Goal: Find specific page/section: Find specific page/section

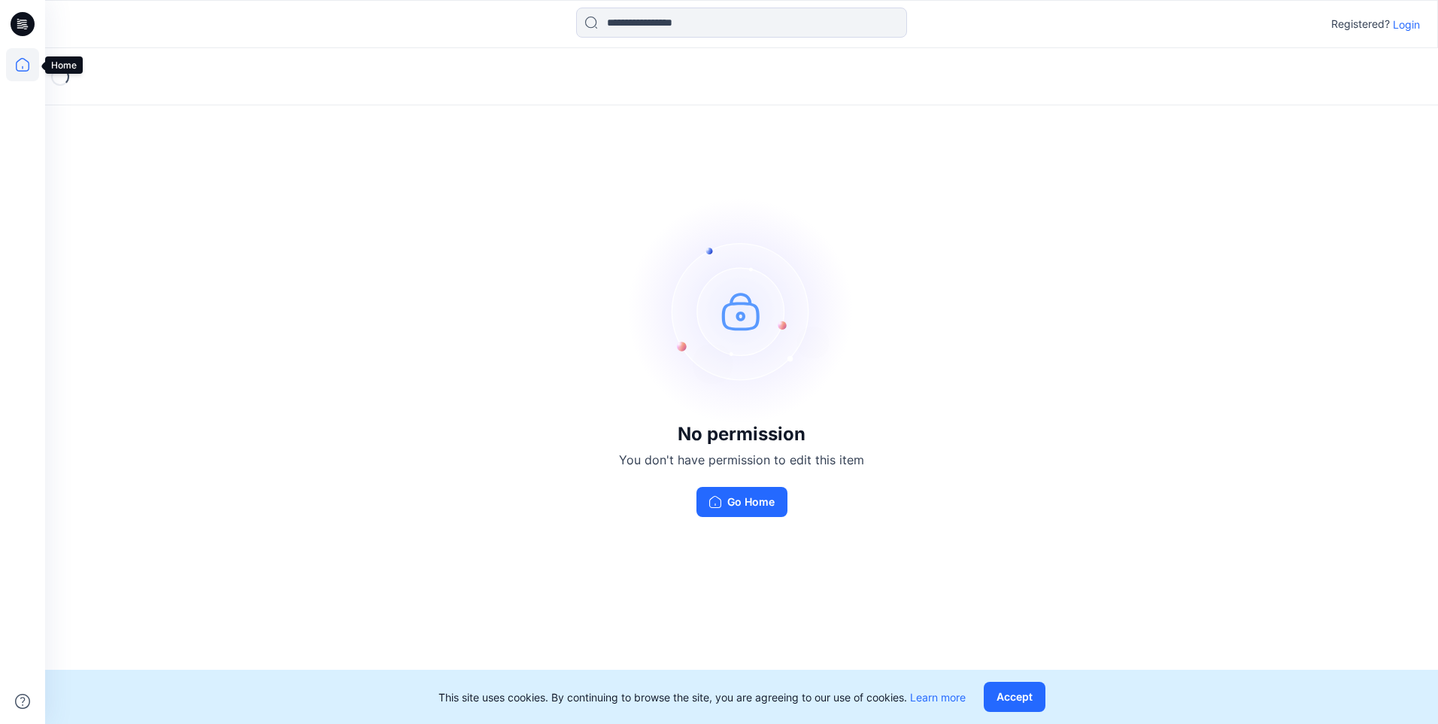
click at [23, 74] on icon at bounding box center [22, 64] width 33 height 33
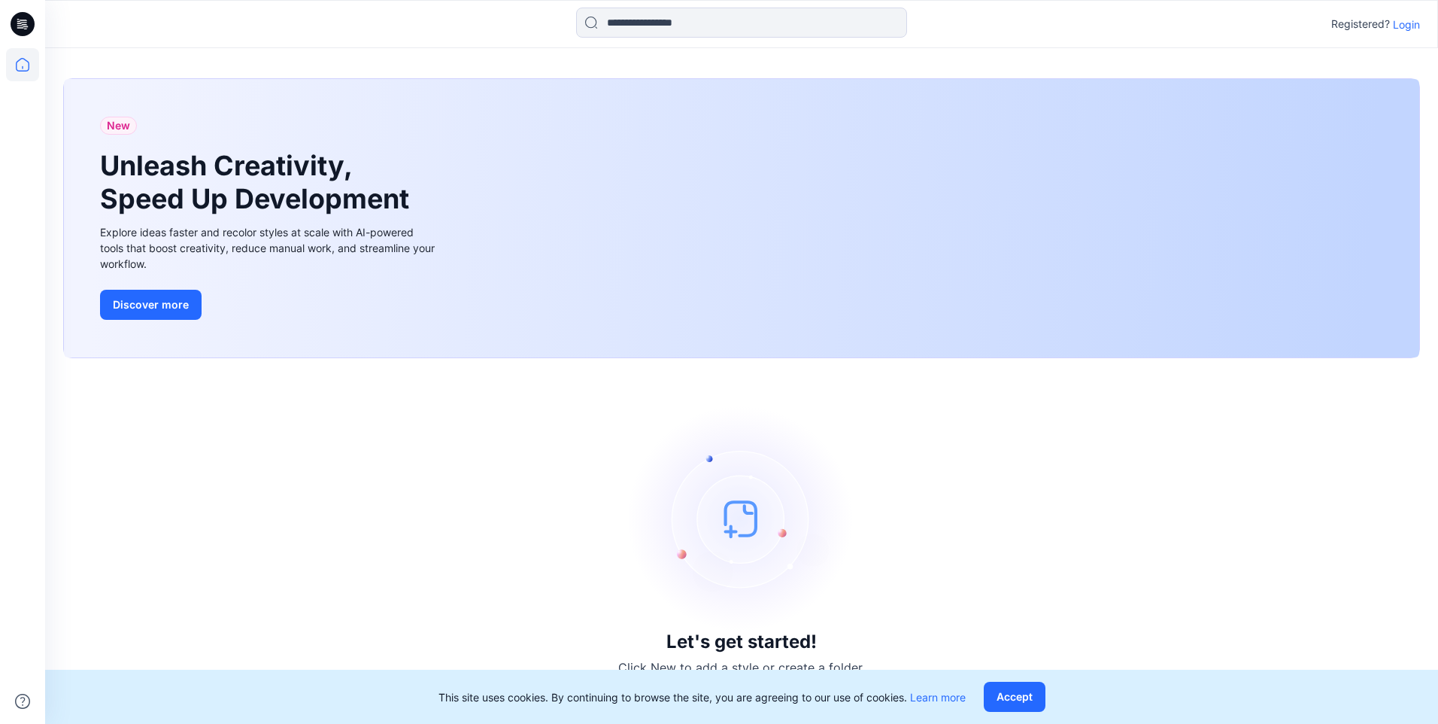
click at [26, 32] on icon at bounding box center [23, 24] width 24 height 24
click at [24, 60] on icon at bounding box center [22, 64] width 33 height 33
click at [23, 65] on icon at bounding box center [22, 64] width 33 height 33
click at [26, 23] on icon at bounding box center [23, 22] width 7 height 1
click at [2, 24] on div at bounding box center [22, 24] width 48 height 48
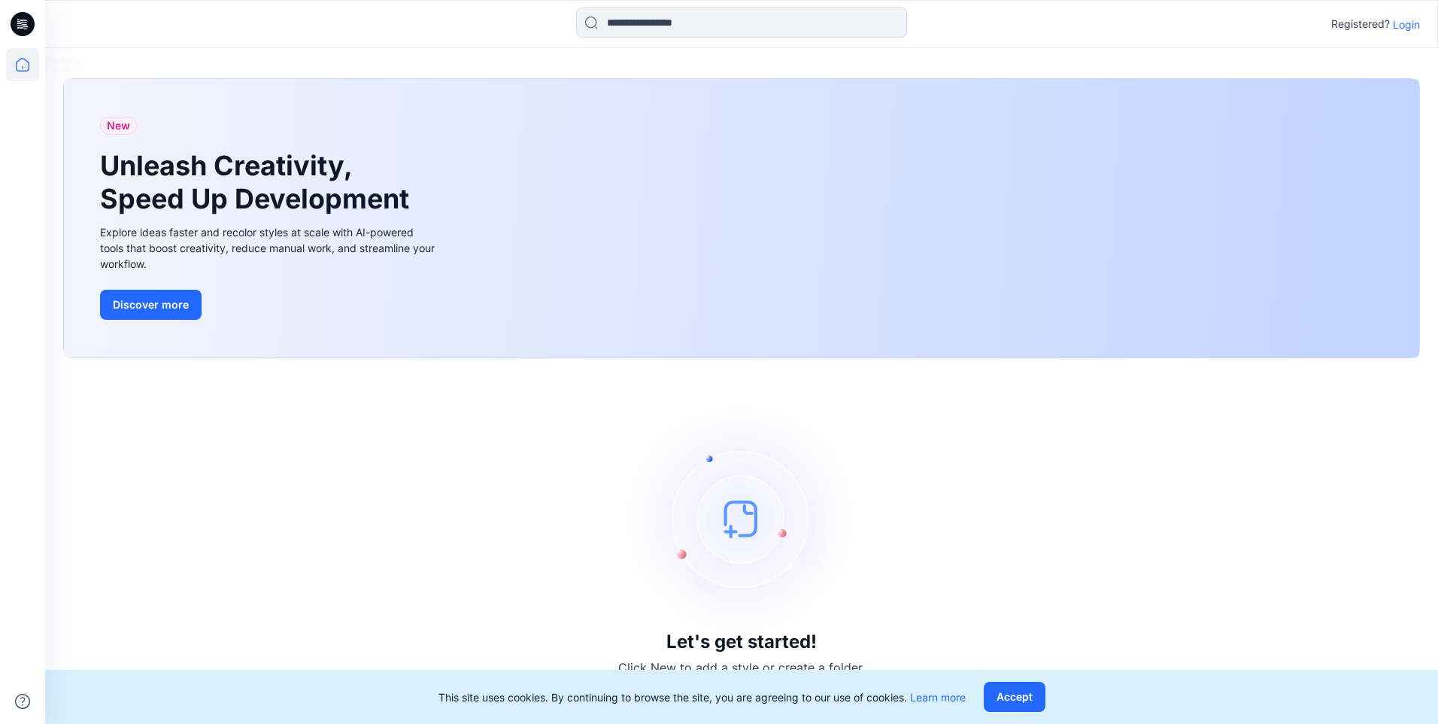
click at [14, 62] on icon at bounding box center [22, 64] width 33 height 33
click at [23, 30] on icon at bounding box center [23, 24] width 24 height 24
click at [23, 67] on icon at bounding box center [22, 67] width 1 height 3
click at [23, 67] on icon at bounding box center [22, 64] width 33 height 33
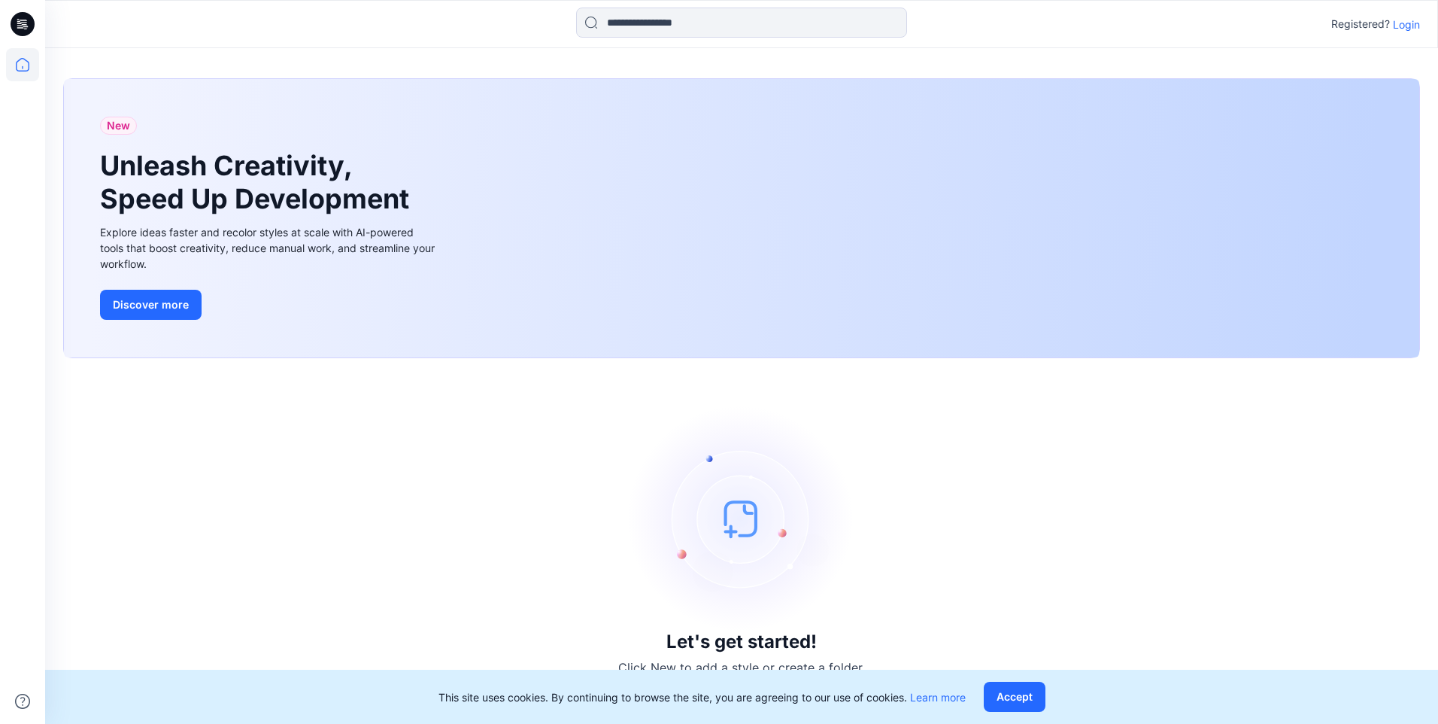
click at [23, 67] on icon at bounding box center [22, 64] width 33 height 33
drag, startPoint x: 23, startPoint y: 67, endPoint x: 25, endPoint y: 47, distance: 20.4
click at [25, 58] on icon at bounding box center [22, 64] width 33 height 33
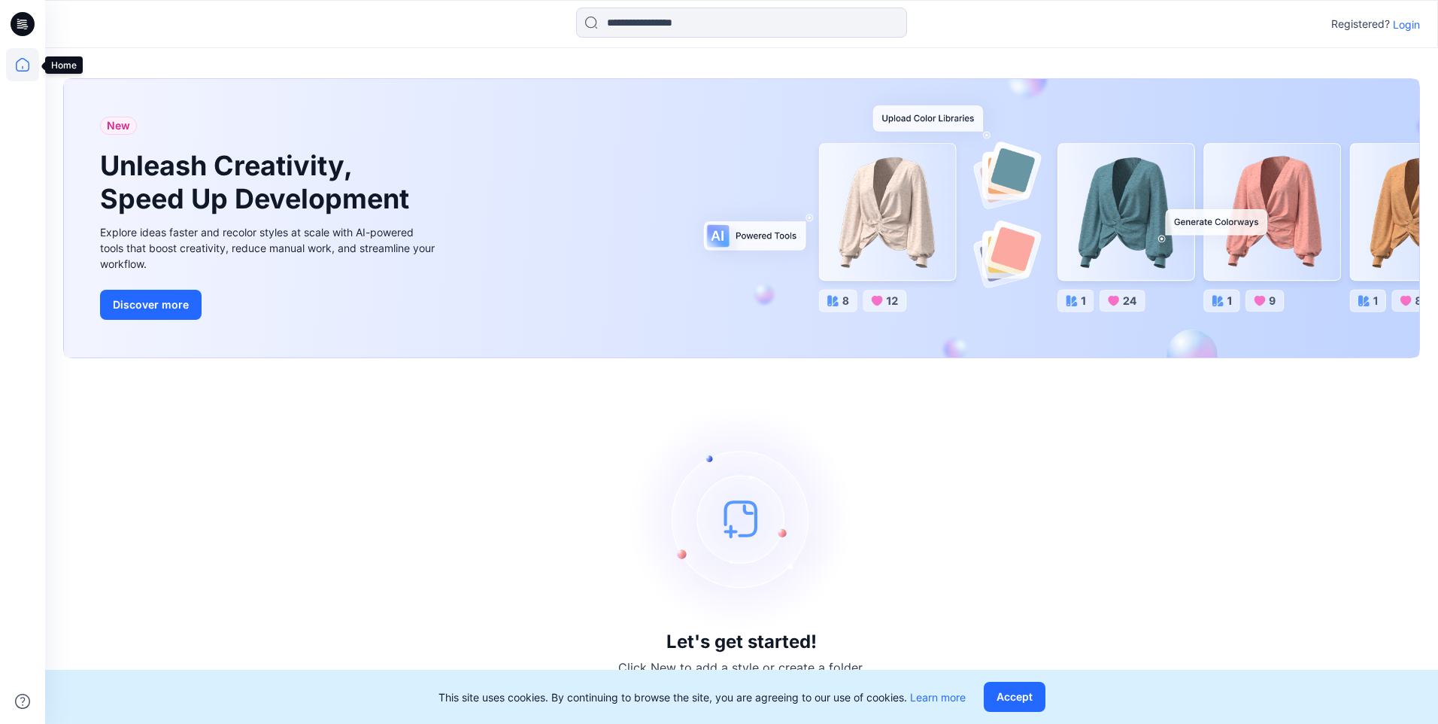
click at [20, 70] on icon at bounding box center [22, 64] width 33 height 33
click at [28, 19] on icon at bounding box center [23, 24] width 24 height 24
click at [764, 23] on input at bounding box center [741, 23] width 331 height 30
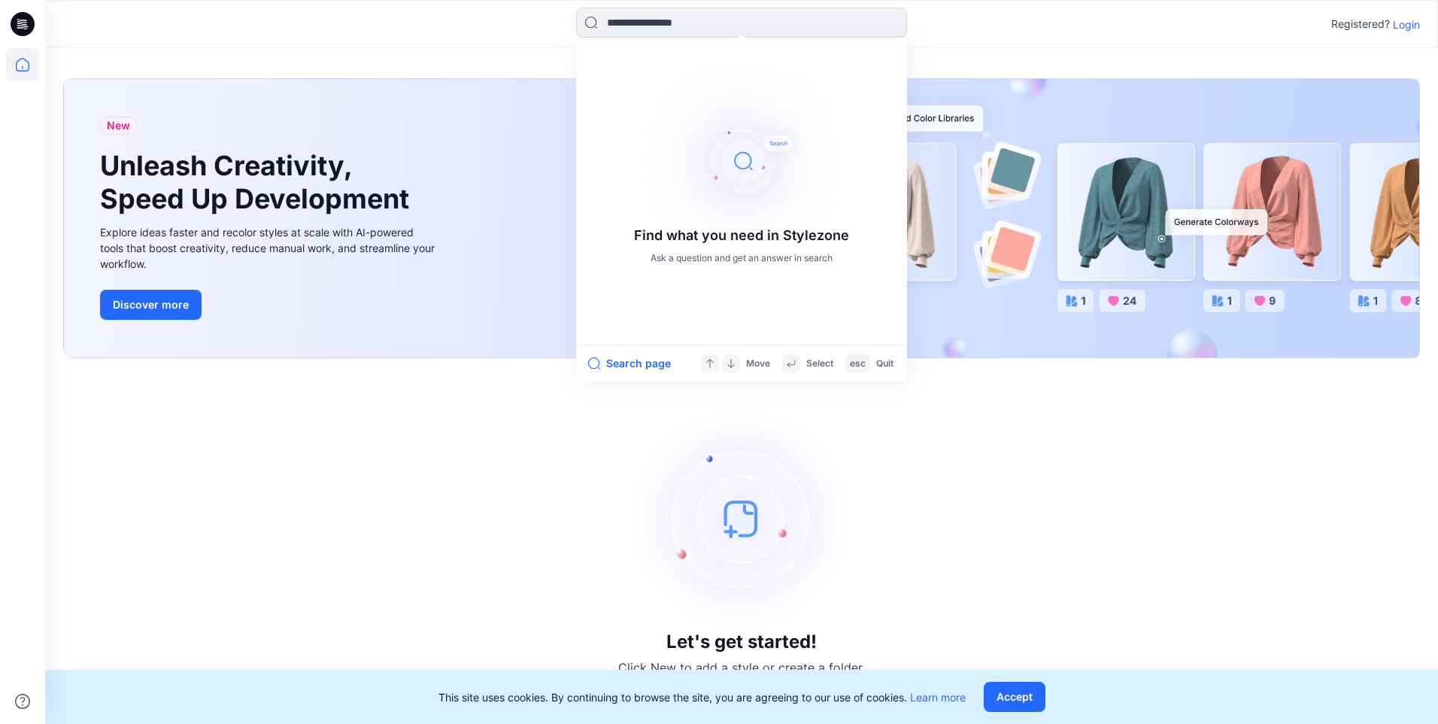
click at [449, 48] on div "New Unleash Creativity, Speed Up Development Explore ideas faster and recolor s…" at bounding box center [741, 386] width 1393 height 676
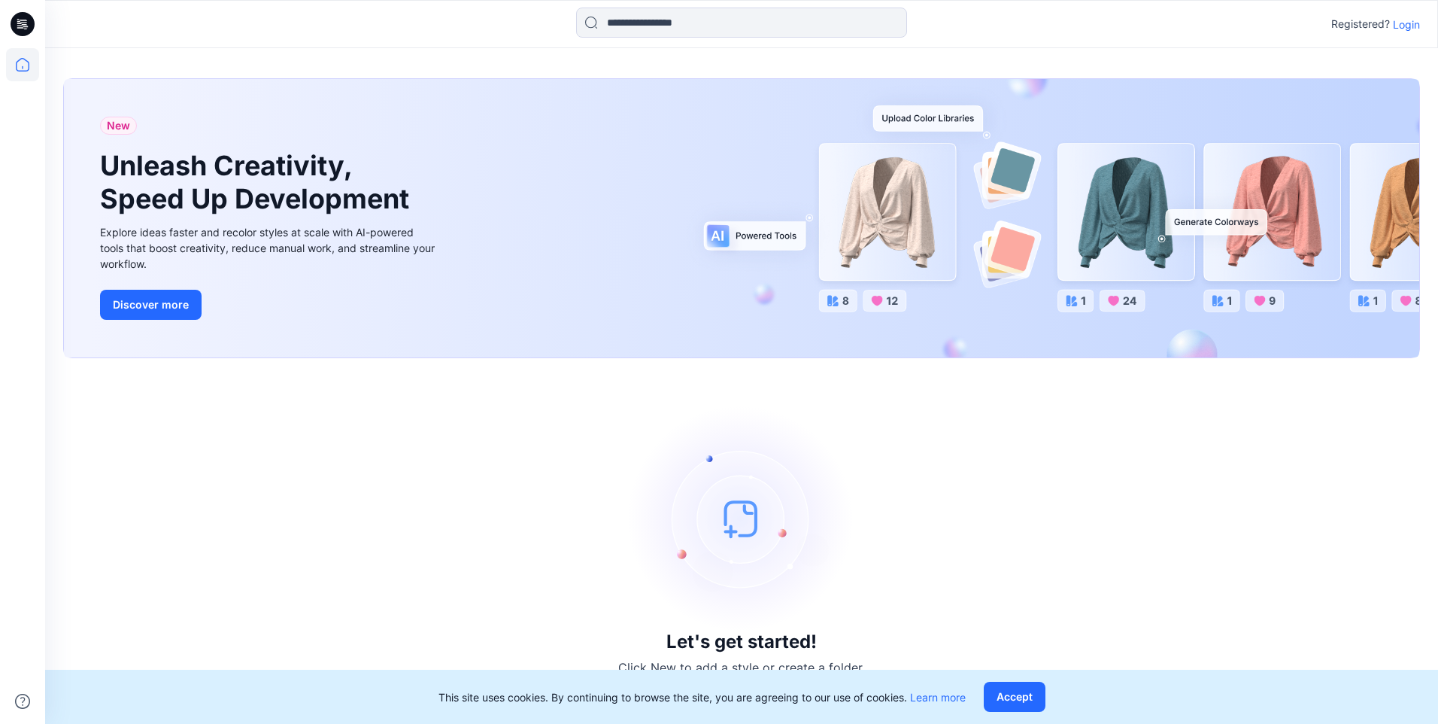
click at [1417, 29] on p "Login" at bounding box center [1406, 25] width 27 height 16
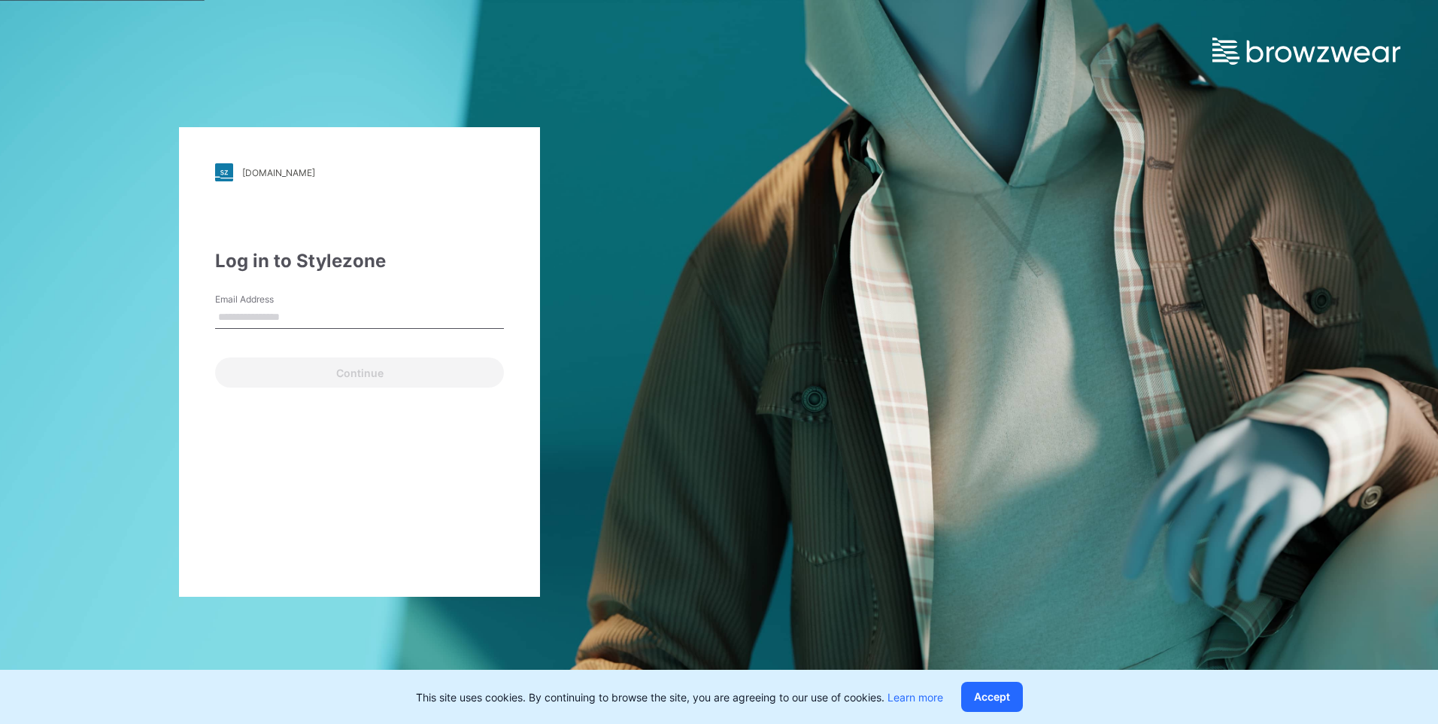
click at [331, 317] on input "Email Address" at bounding box center [359, 317] width 289 height 23
type input "**********"
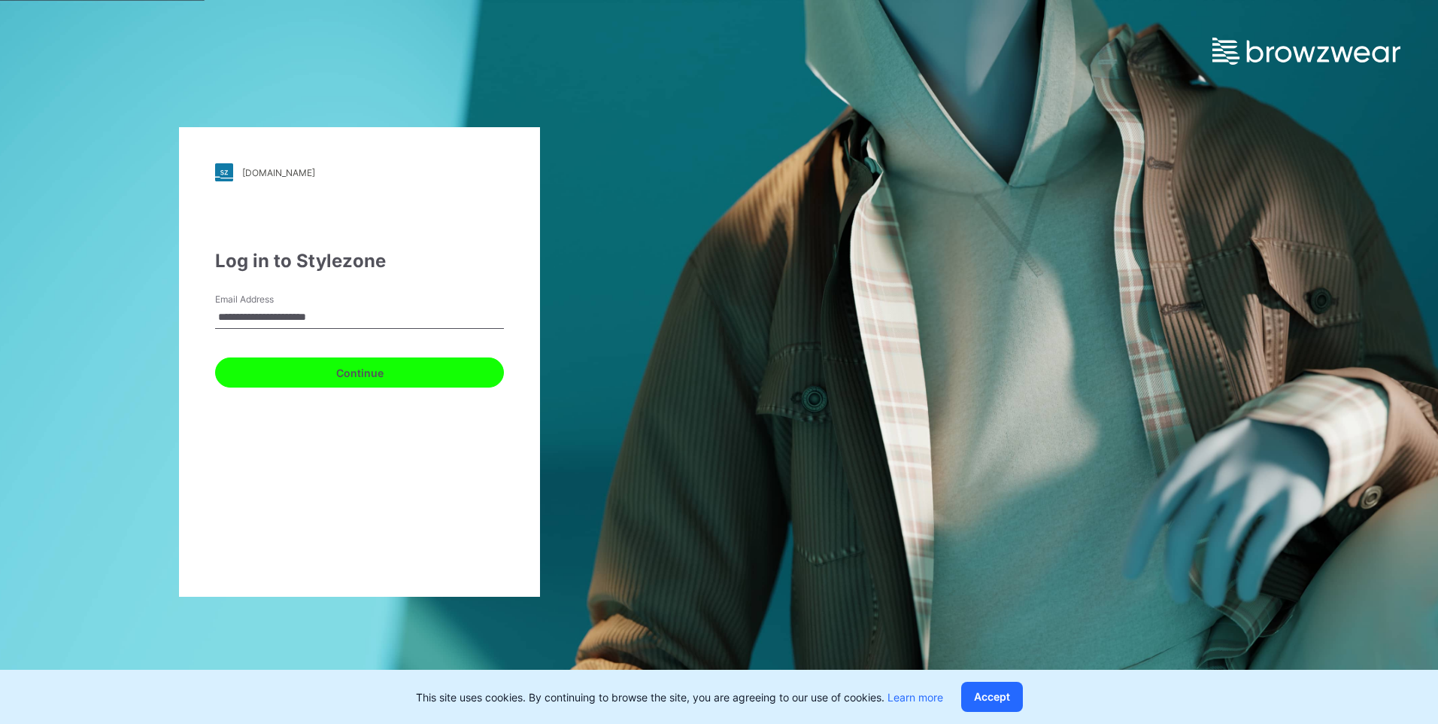
click at [308, 379] on button "Continue" at bounding box center [359, 372] width 289 height 30
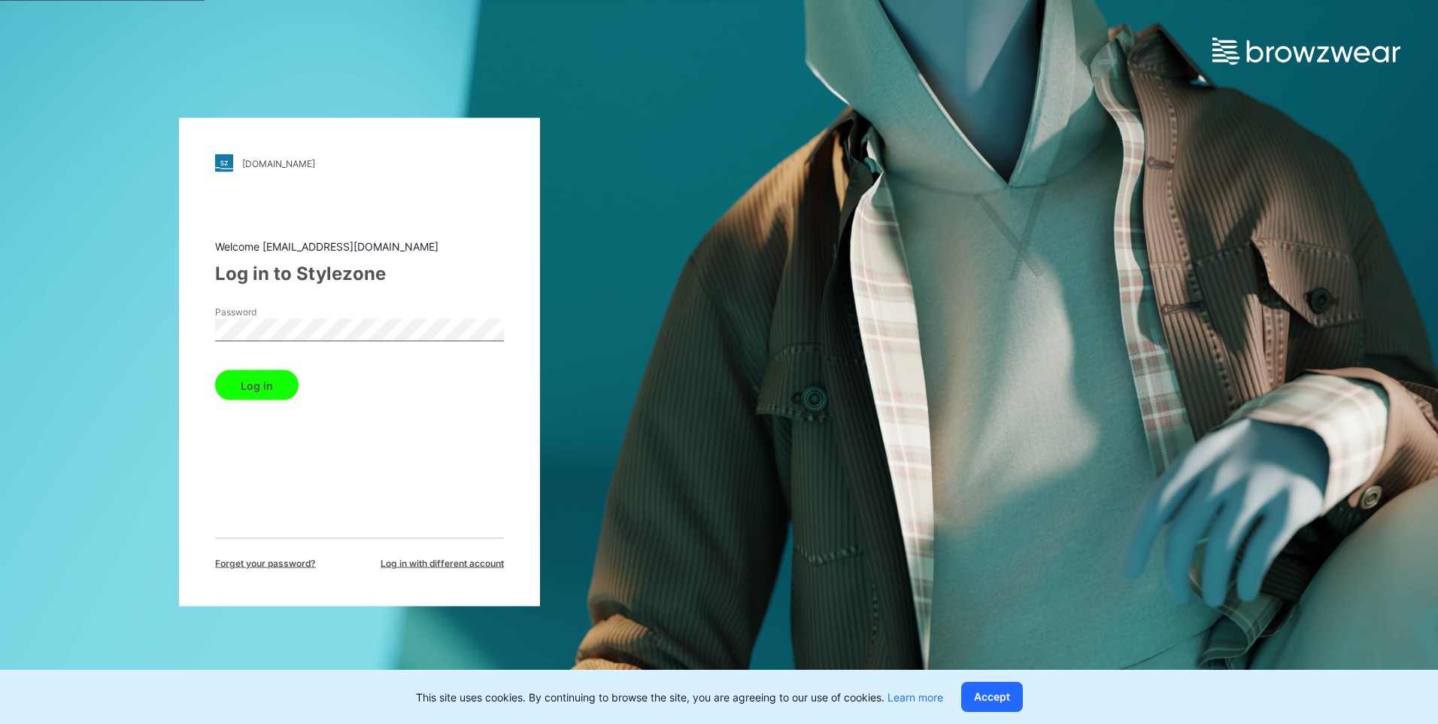
click at [259, 390] on button "Log in" at bounding box center [256, 385] width 83 height 30
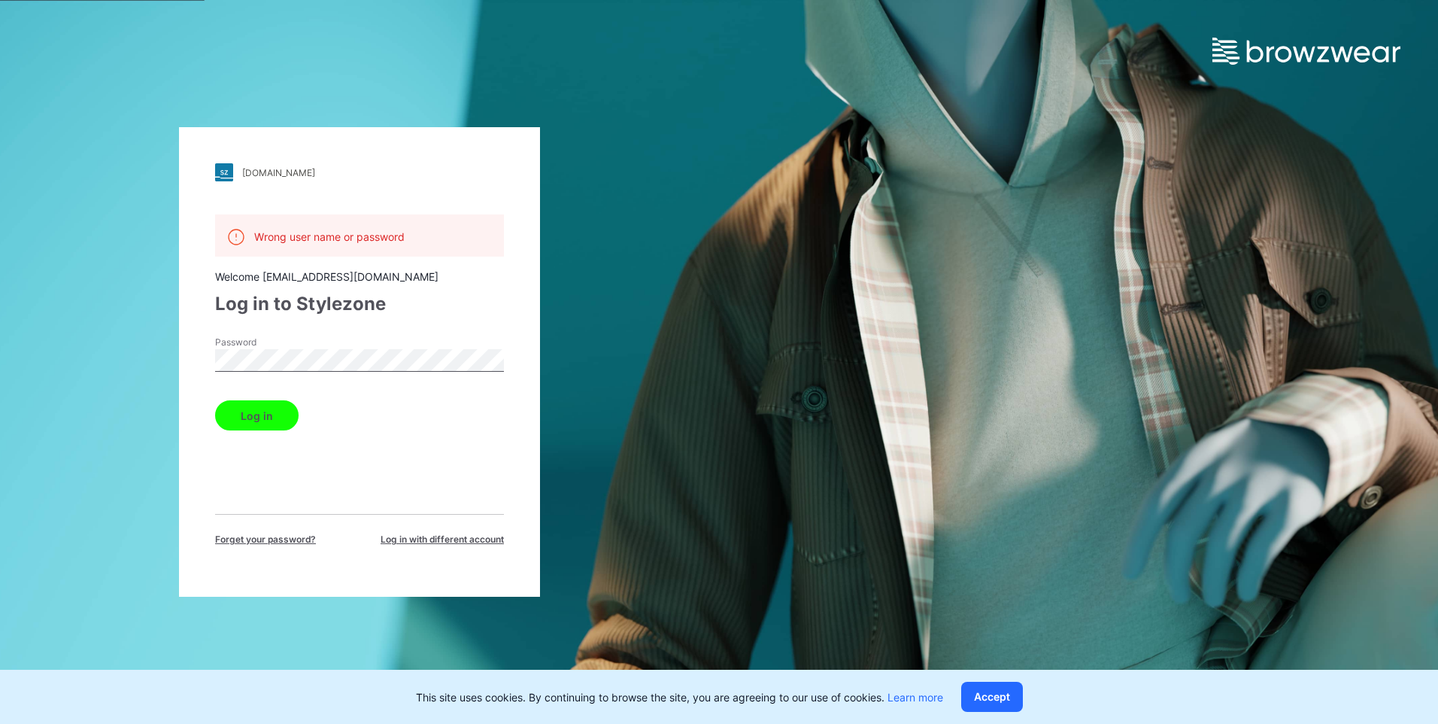
click at [421, 539] on span "Log in with different account" at bounding box center [442, 540] width 123 height 14
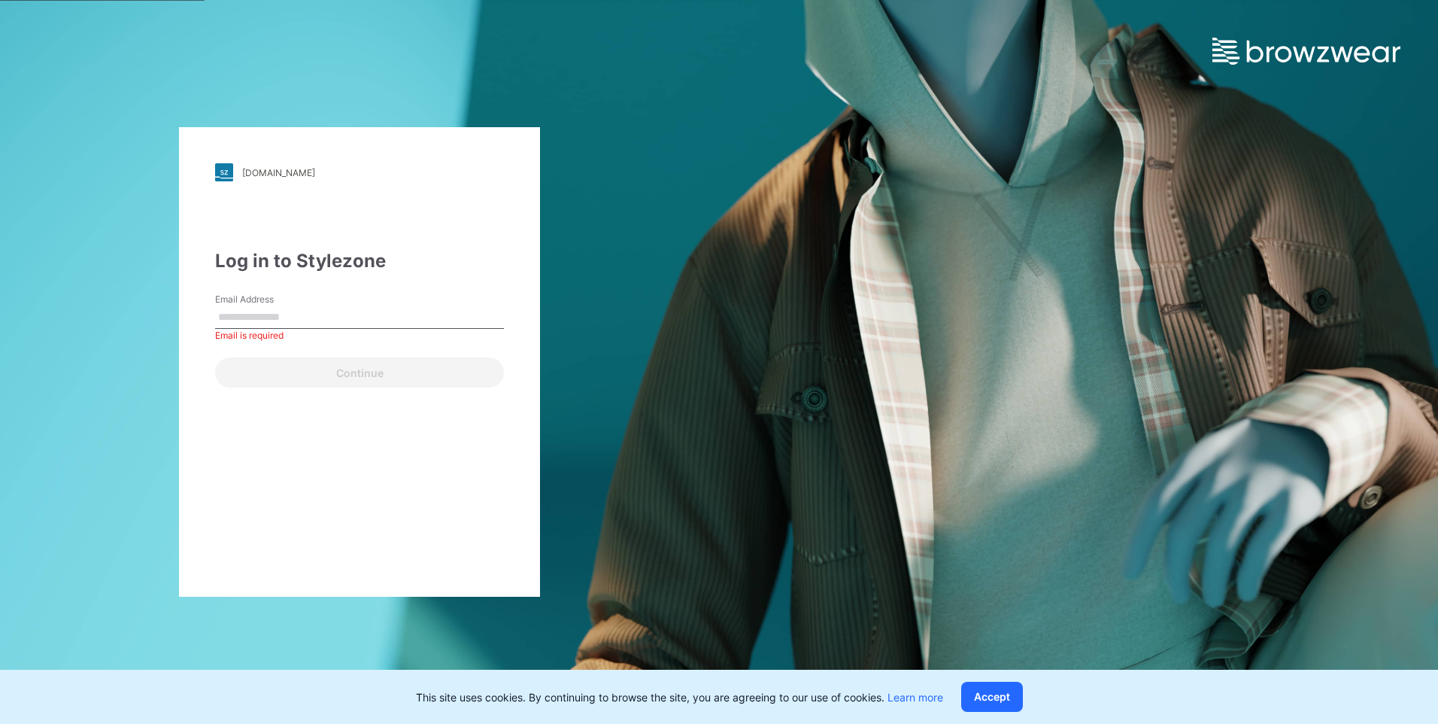
paste input "**********"
type input "**********"
click at [215, 357] on button "Continue" at bounding box center [359, 372] width 289 height 30
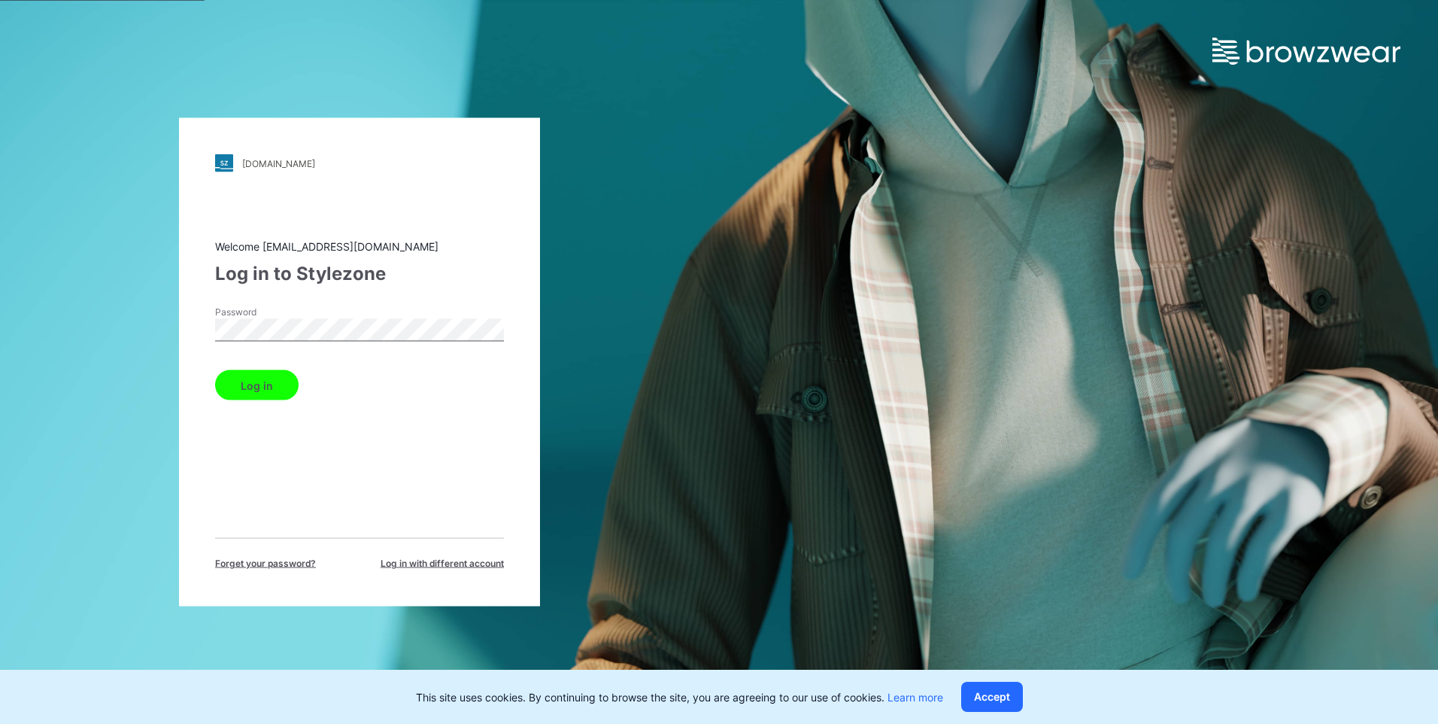
click at [215, 370] on button "Log in" at bounding box center [256, 385] width 83 height 30
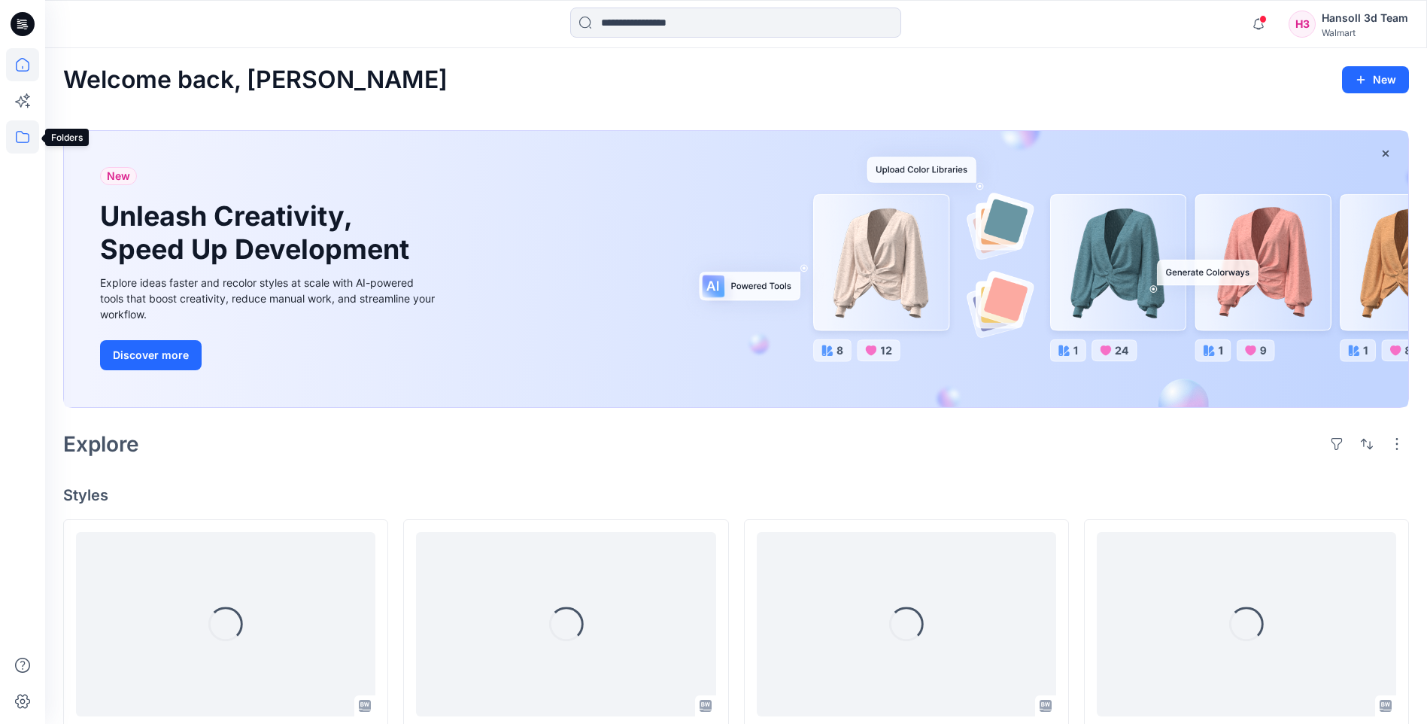
click at [29, 138] on icon at bounding box center [23, 137] width 14 height 12
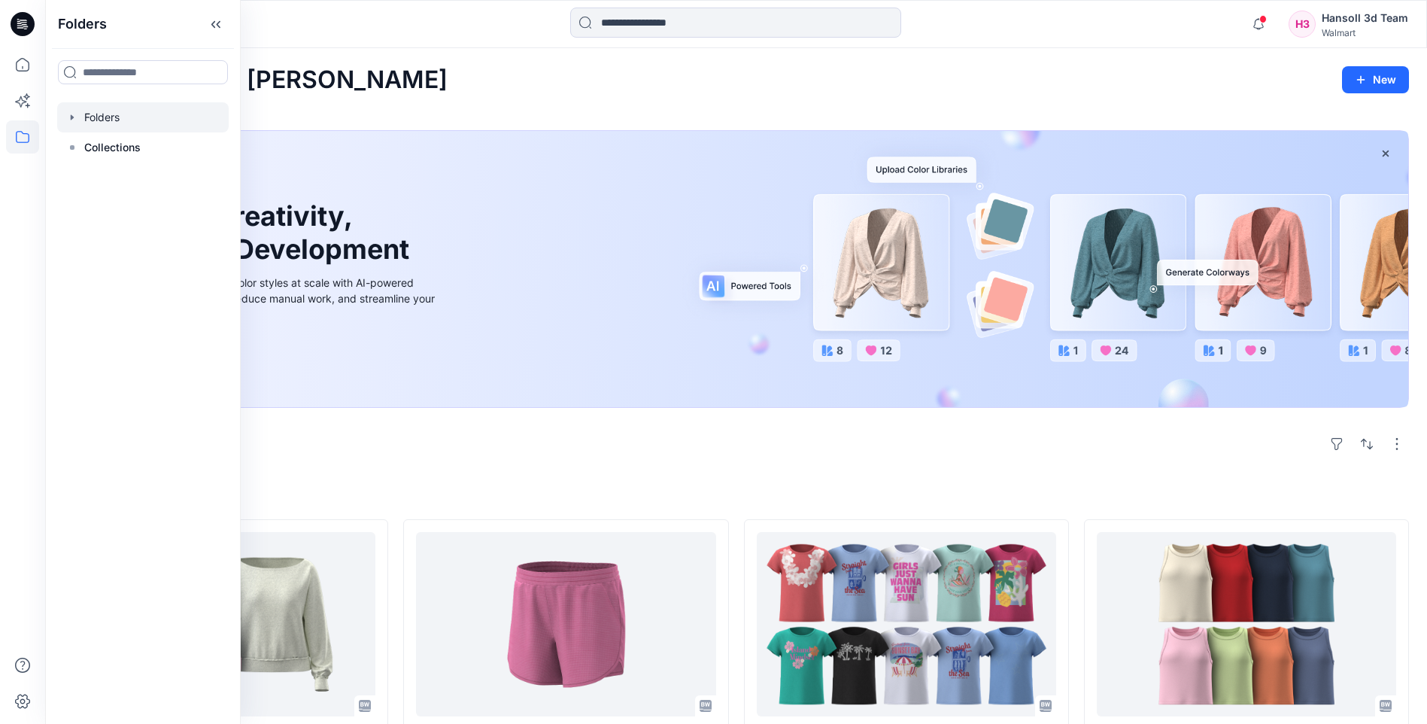
click at [87, 116] on div at bounding box center [143, 117] width 172 height 30
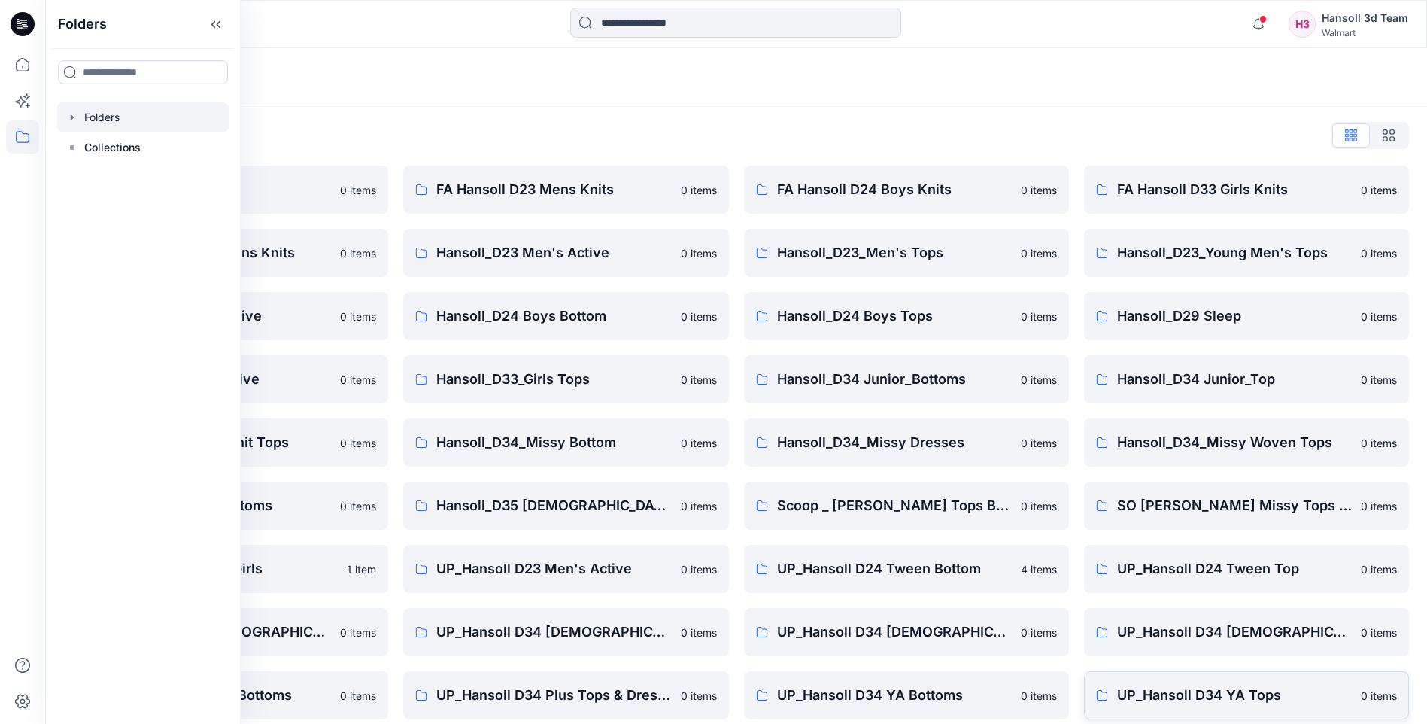
click at [1207, 691] on p "UP_Hansoll D34 YA Tops" at bounding box center [1234, 695] width 235 height 21
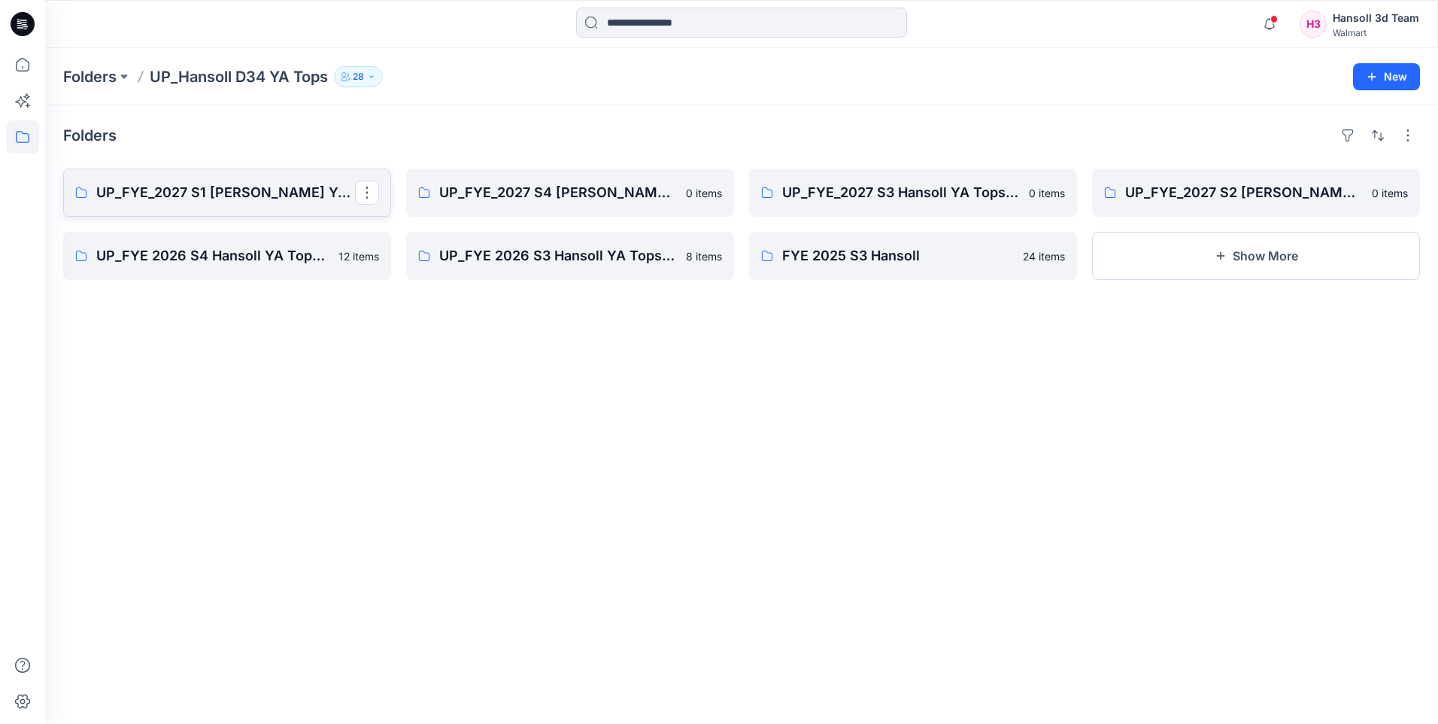
click at [238, 197] on p "UP_FYE_2027 S1 [PERSON_NAME] YA Tops and Dresses" at bounding box center [225, 192] width 259 height 21
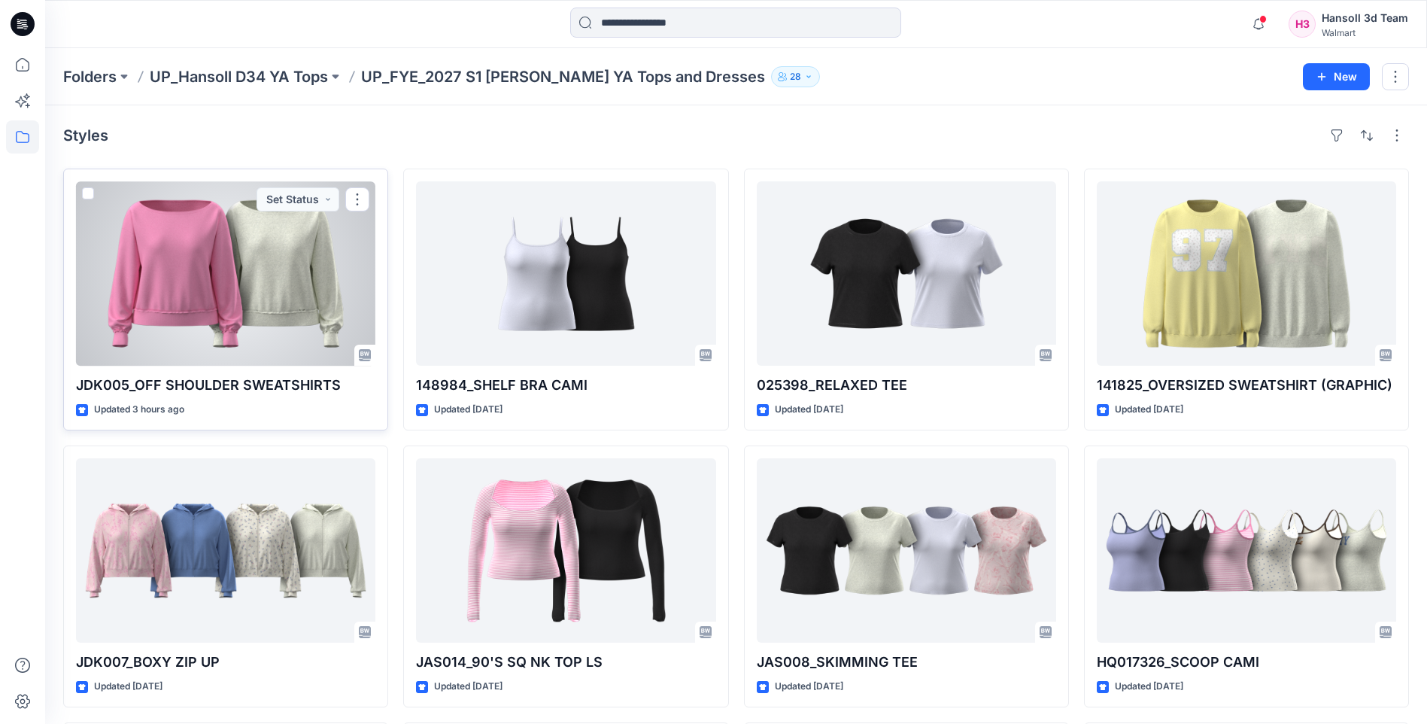
click at [269, 312] on div at bounding box center [225, 273] width 299 height 184
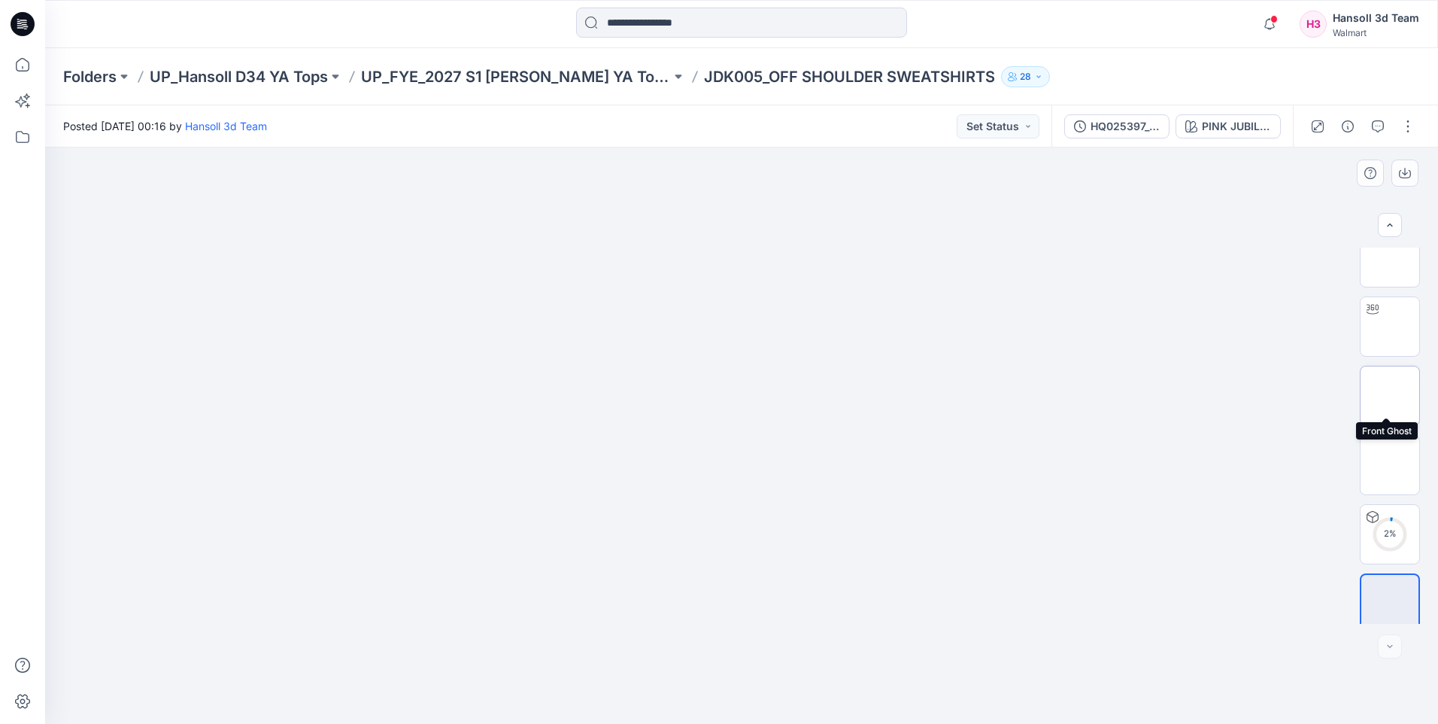
scroll to position [30, 0]
